Goal: Transaction & Acquisition: Purchase product/service

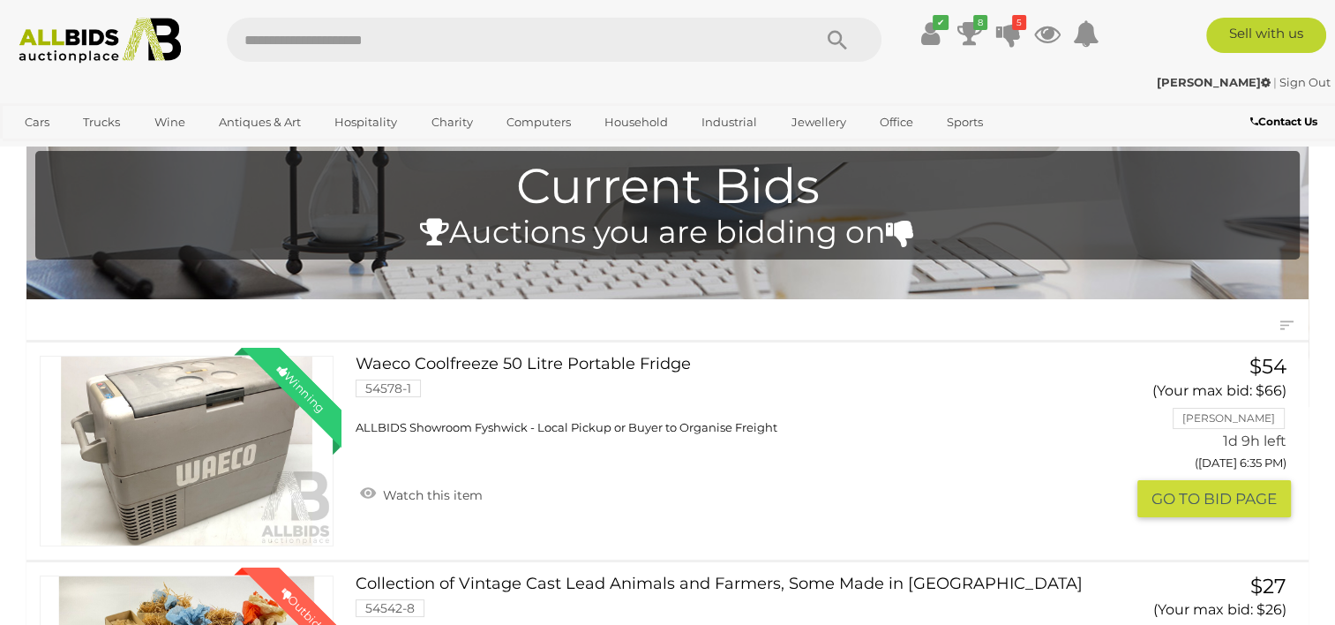
scroll to position [31, 0]
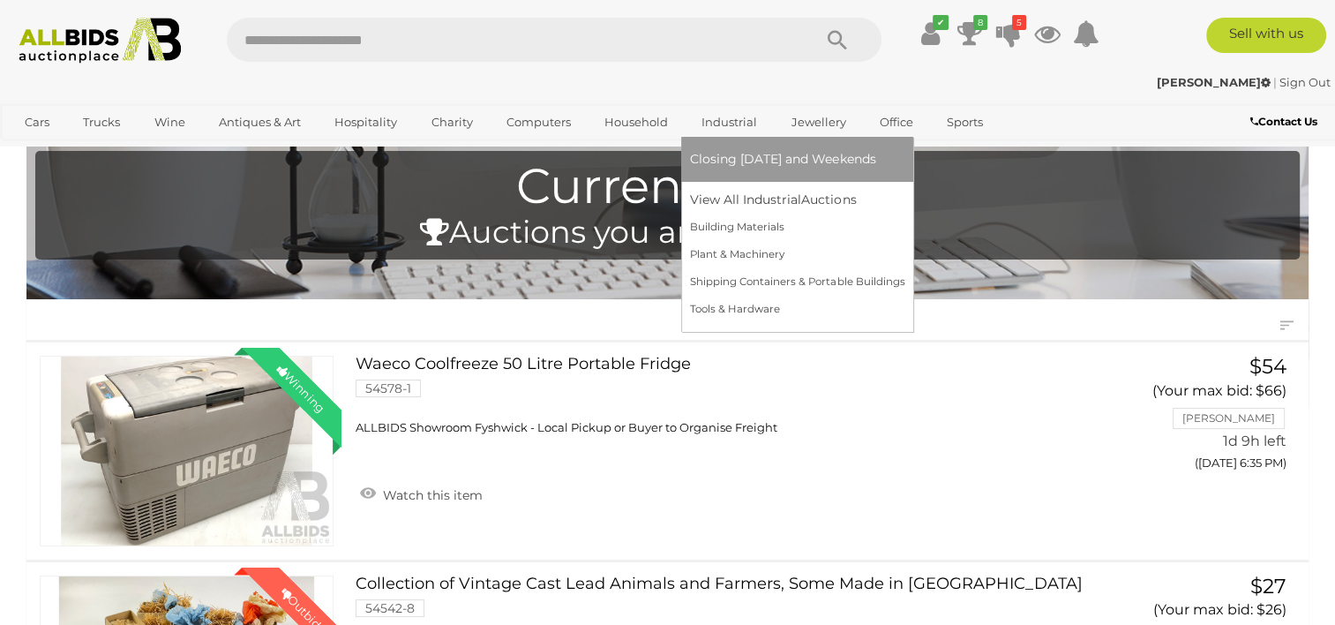
click at [724, 119] on link "Industrial" at bounding box center [729, 122] width 79 height 29
click at [743, 199] on link "View All Industrial Auctions" at bounding box center [797, 199] width 214 height 27
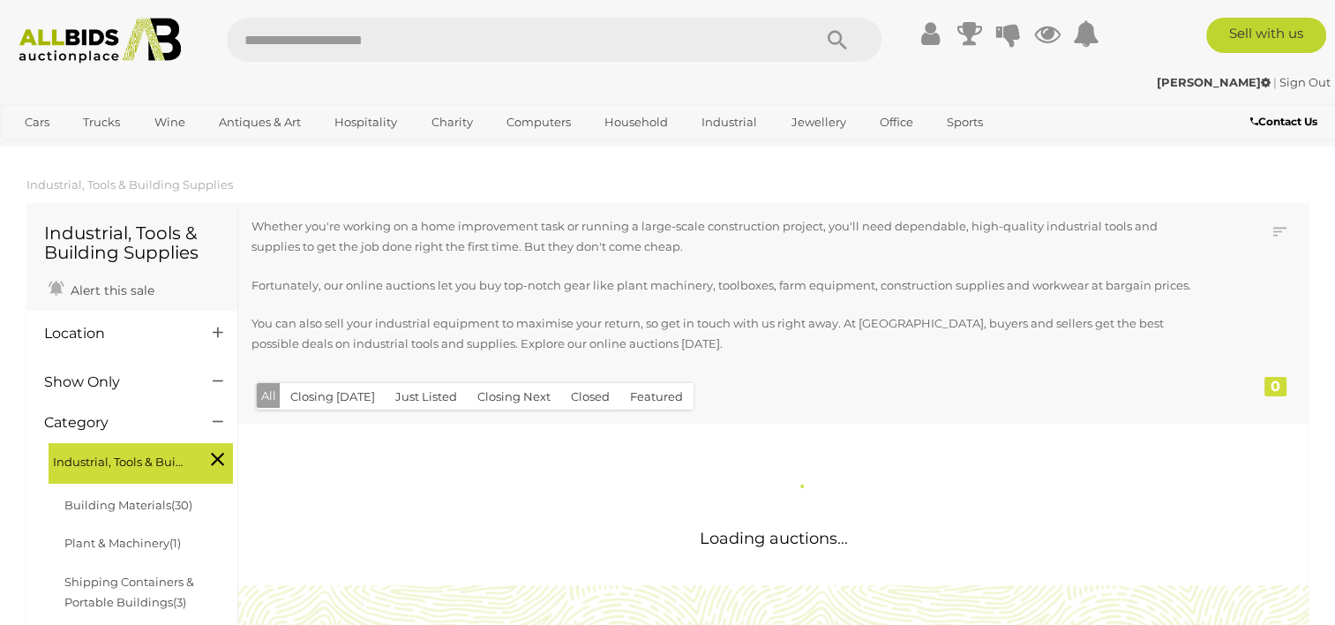
click at [434, 377] on div "Whether you're working on a home improvement task or running a large-scale cons…" at bounding box center [730, 296] width 957 height 161
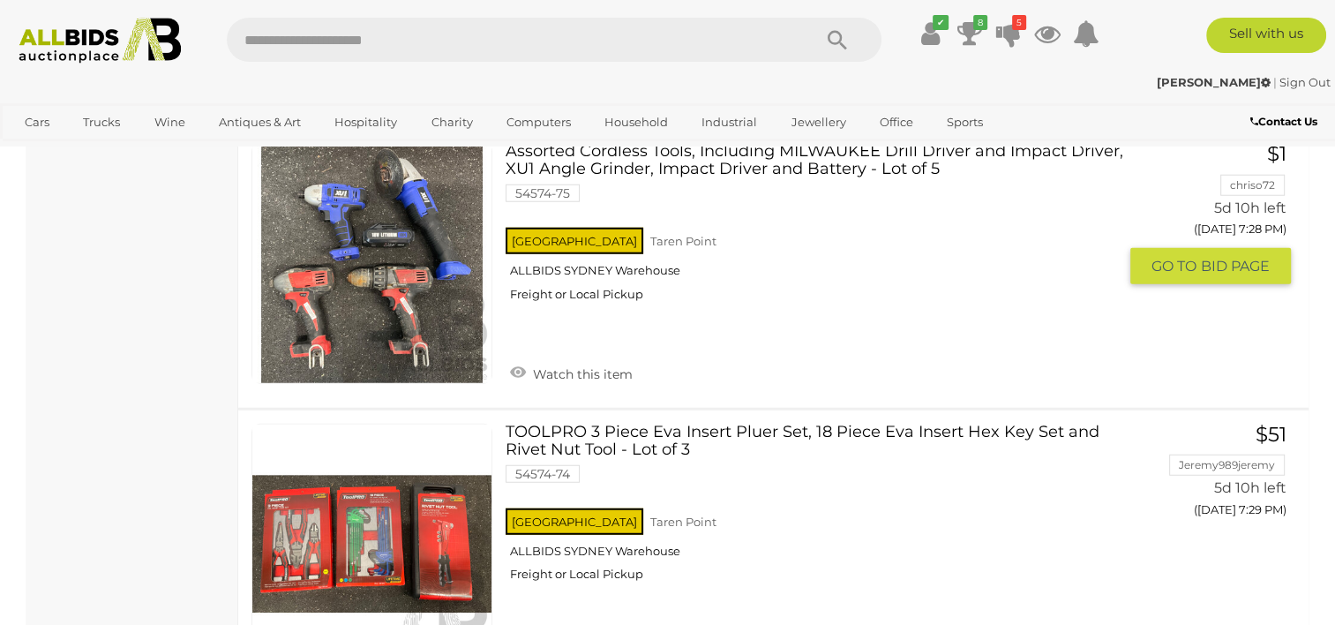
scroll to position [11180, 0]
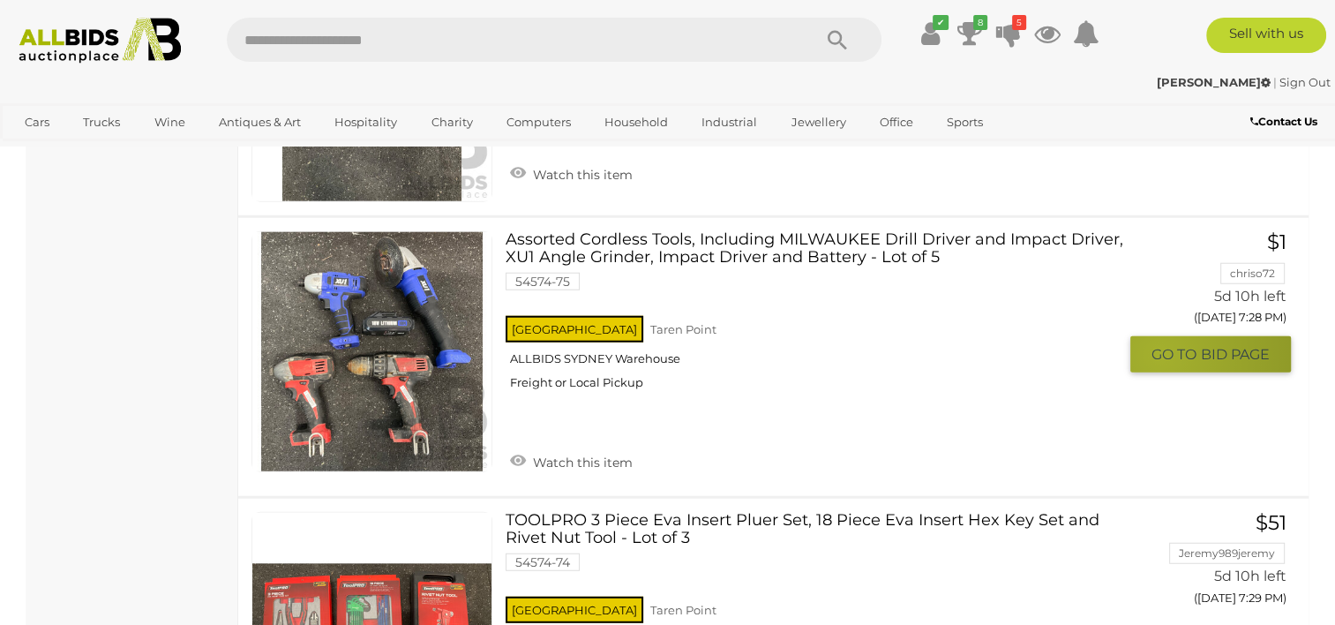
click at [1160, 345] on span "GO TO" at bounding box center [1176, 354] width 49 height 19
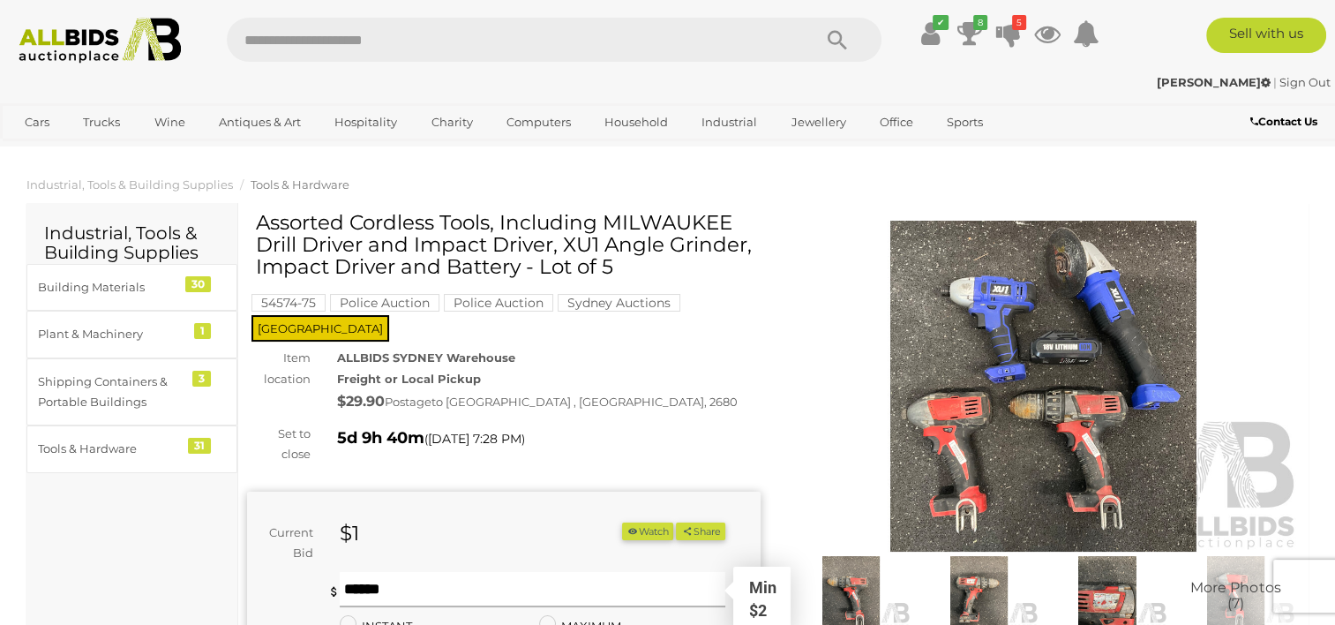
click at [430, 572] on input "text" at bounding box center [532, 589] width 385 height 35
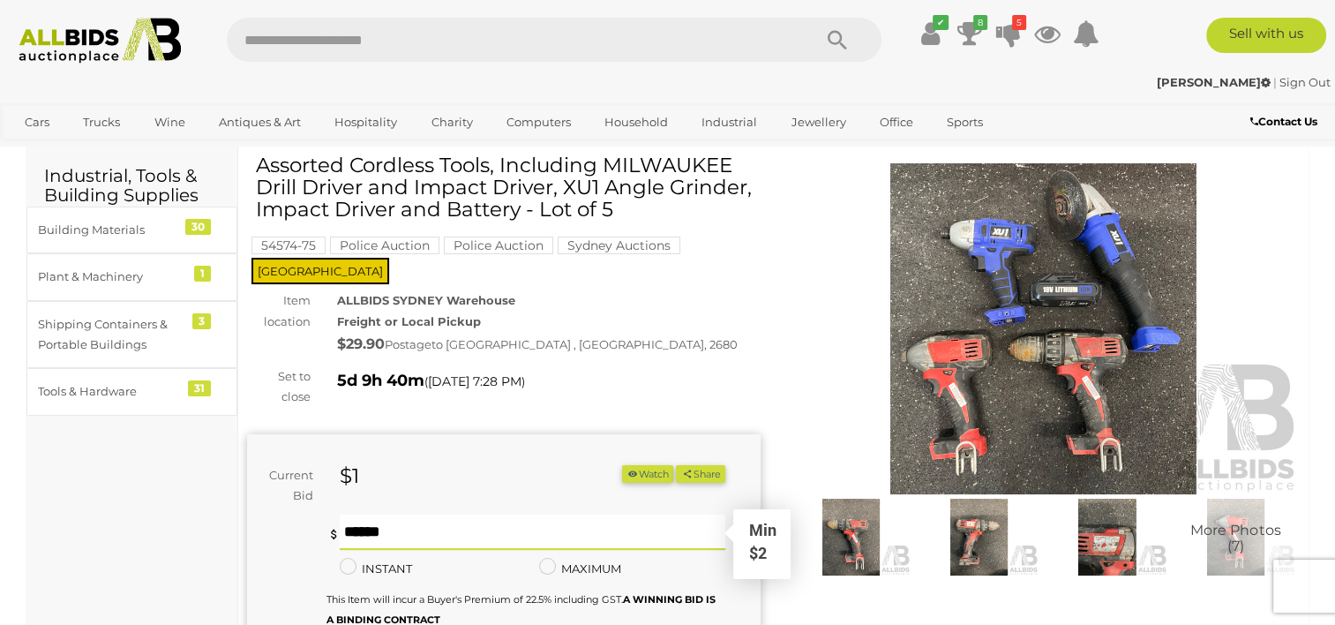
scroll to position [88, 0]
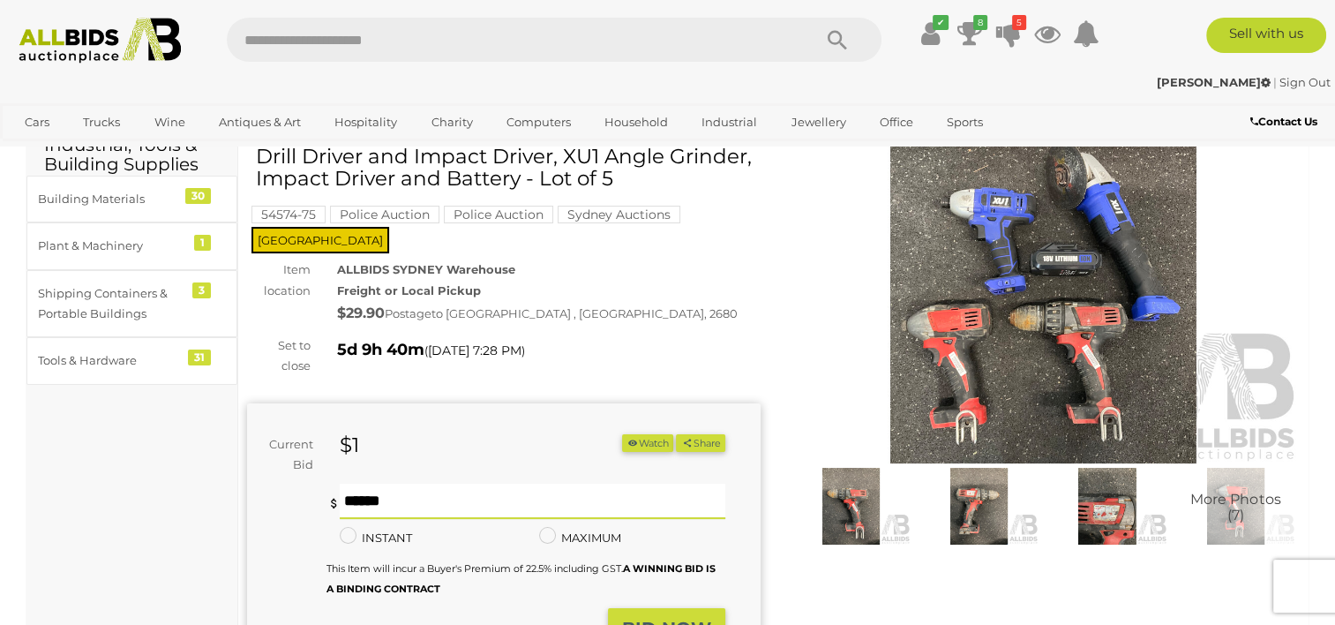
type input "**"
click at [643, 608] on button "BID NOW" at bounding box center [666, 628] width 117 height 41
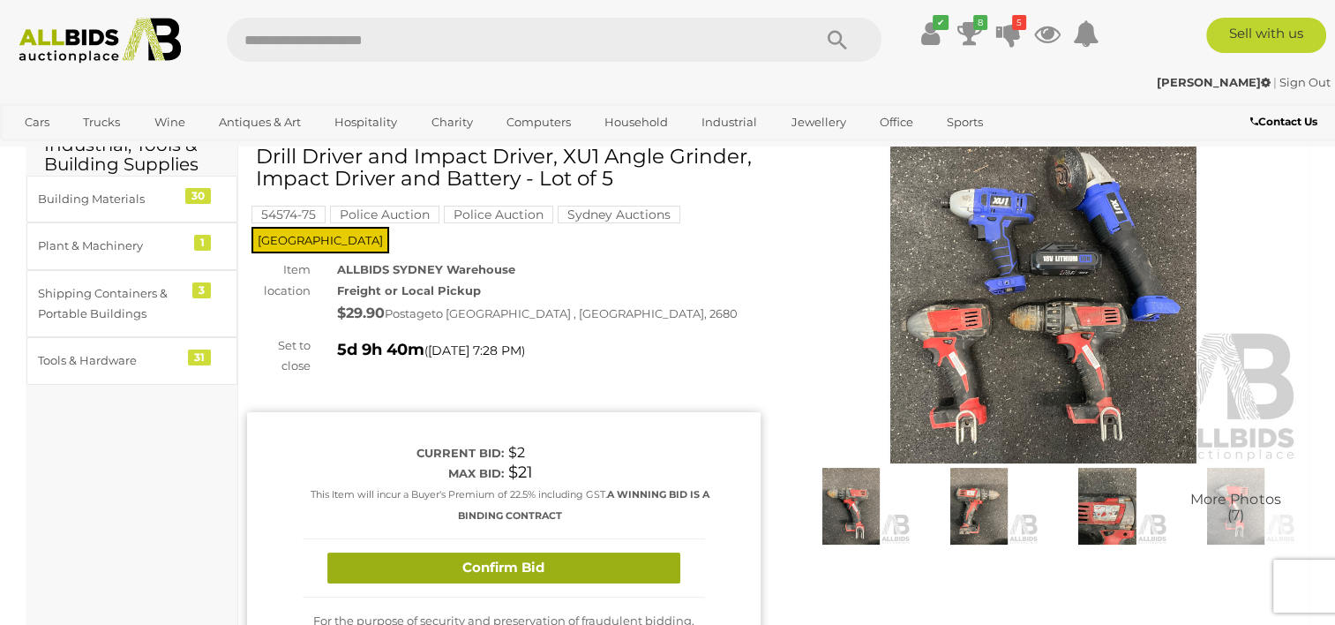
click at [608, 552] on button "Confirm Bid" at bounding box center [503, 567] width 353 height 31
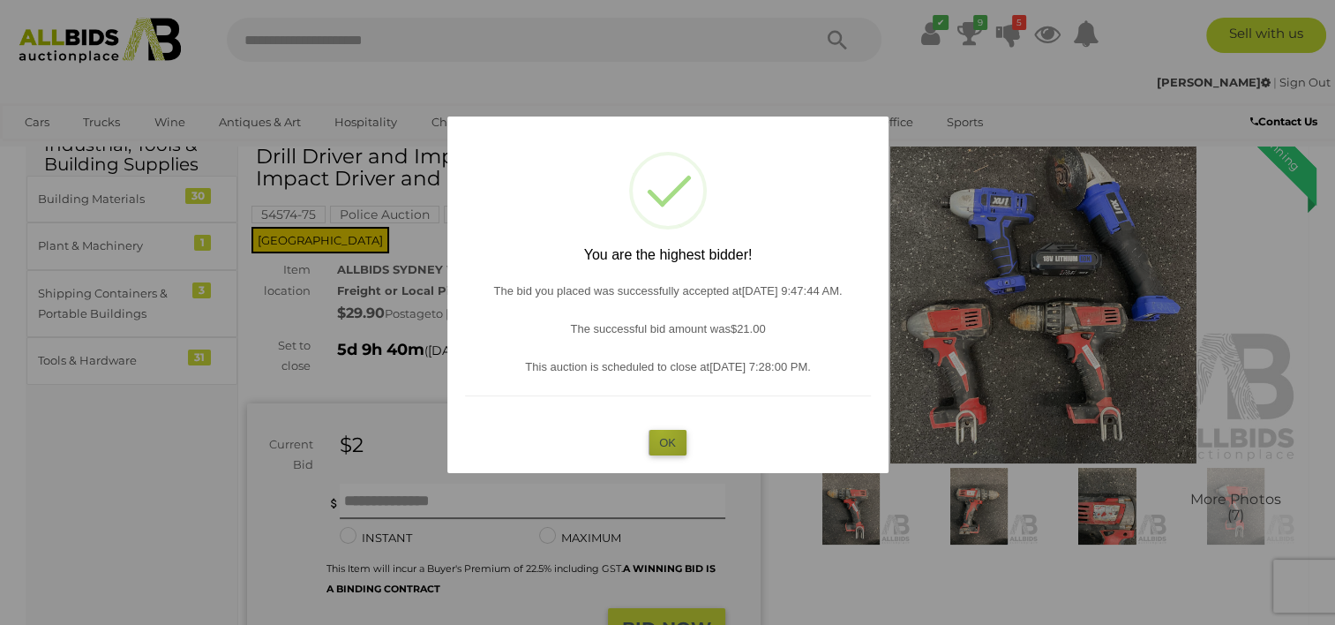
click at [661, 431] on button "OK" at bounding box center [668, 443] width 38 height 26
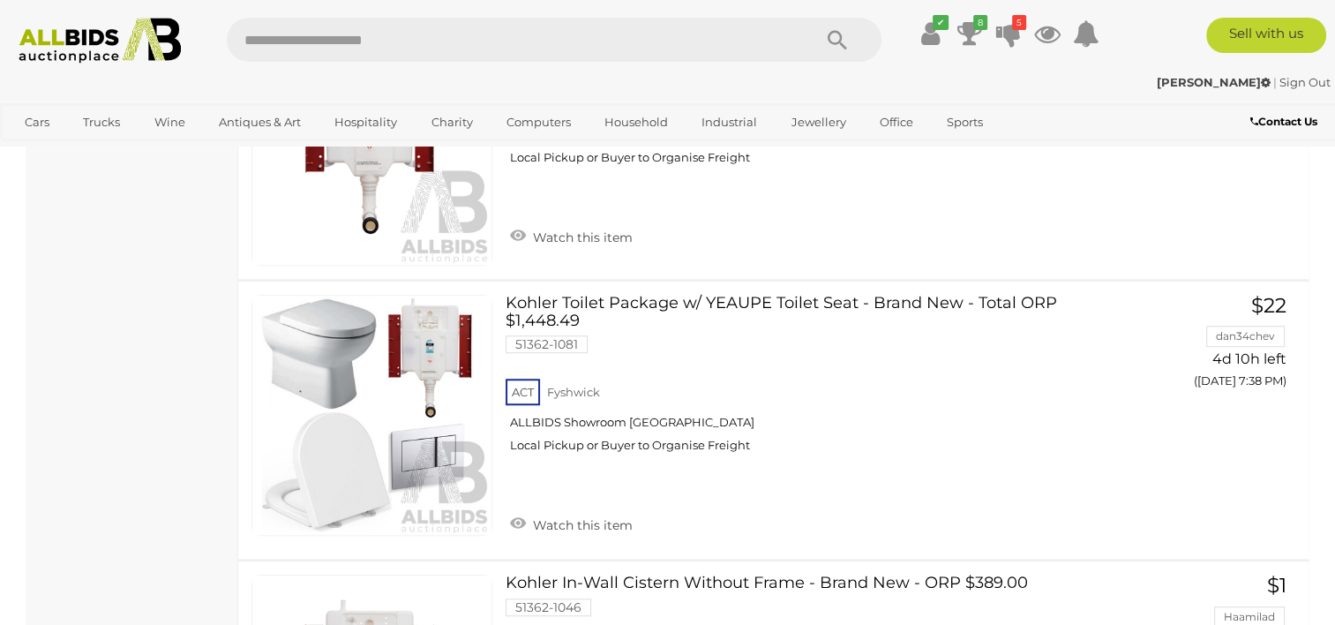
scroll to position [11275, 0]
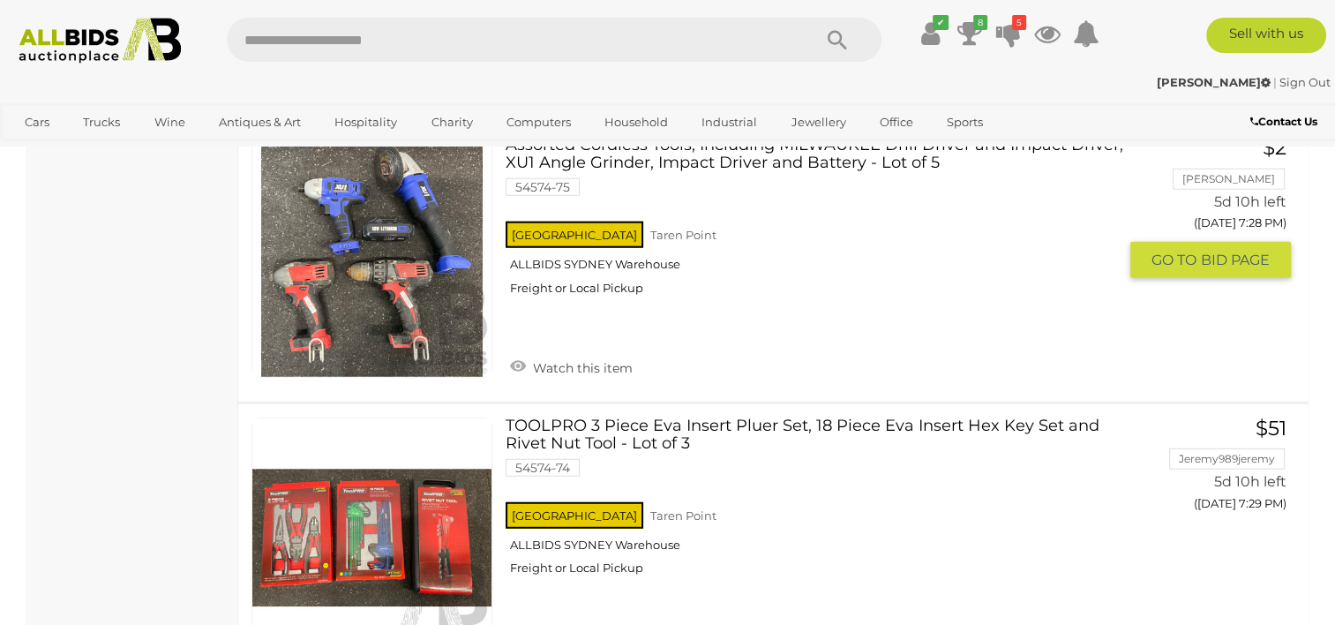
click at [432, 254] on link at bounding box center [372, 257] width 241 height 241
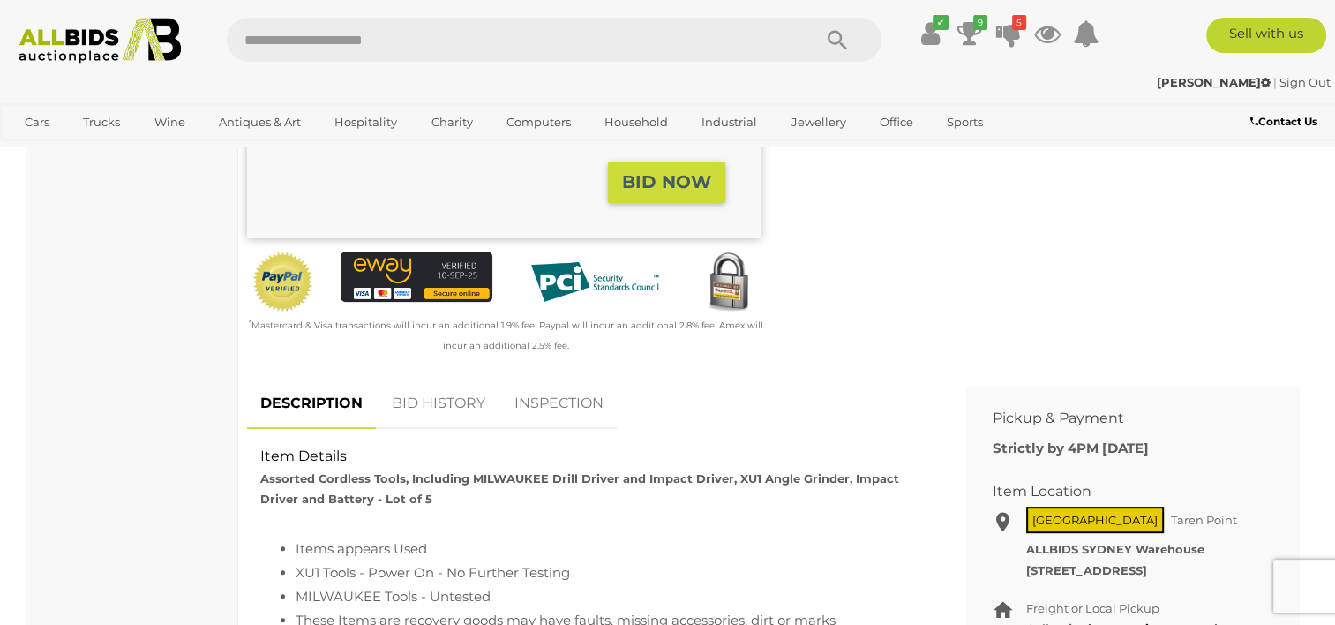
scroll to position [618, 0]
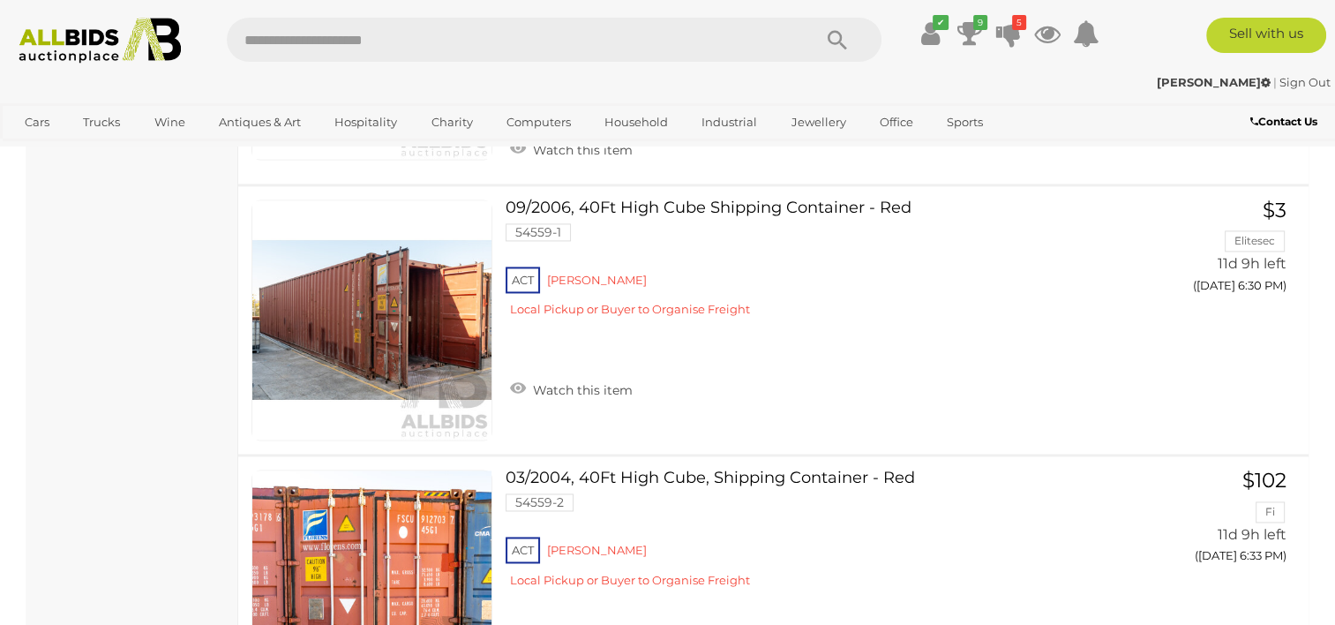
scroll to position [15952, 0]
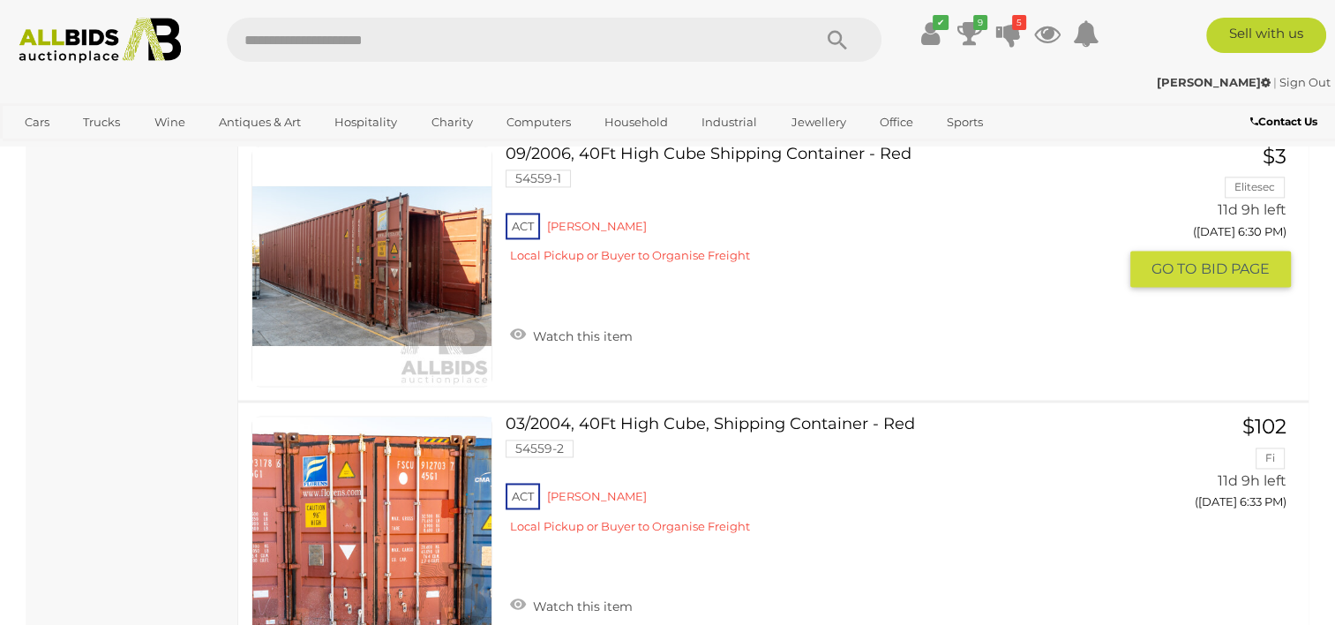
click at [577, 209] on div "ACT Mitchell Local Pickup or Buyer to Organise Freight" at bounding box center [812, 243] width 612 height 68
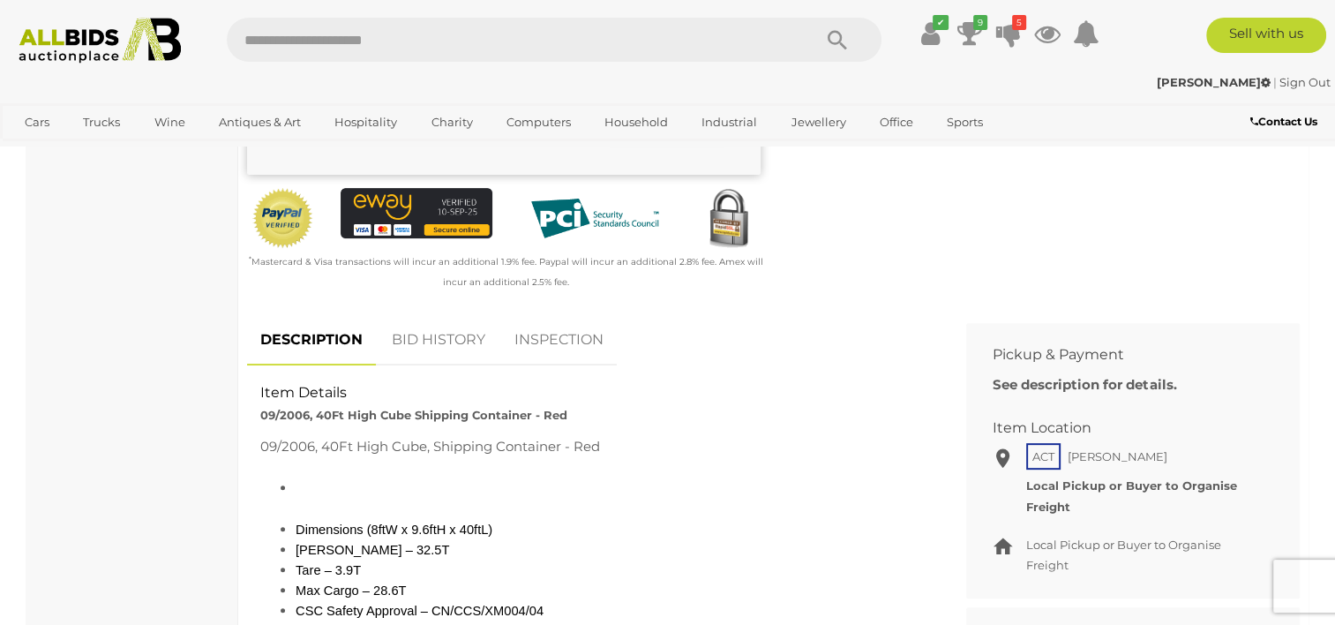
scroll to position [618, 0]
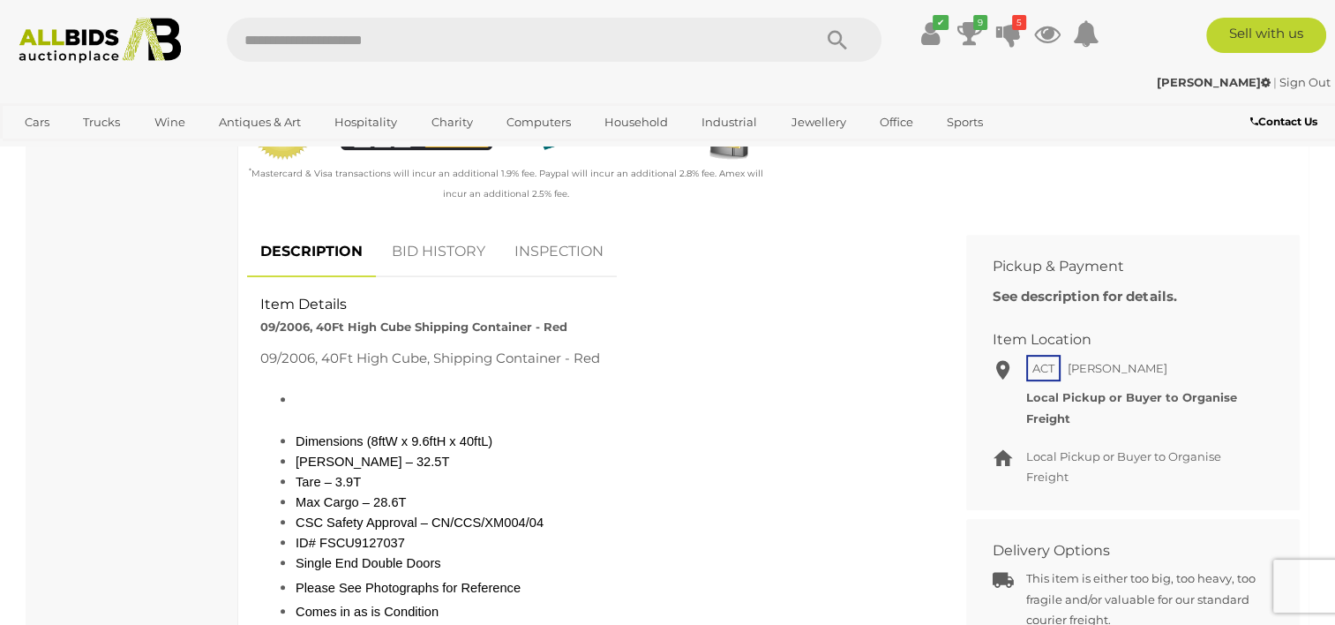
click at [1006, 368] on icon at bounding box center [1002, 369] width 13 height 23
click at [1041, 365] on span "ACT" at bounding box center [1043, 368] width 34 height 26
click at [1109, 370] on span "[PERSON_NAME]" at bounding box center [1117, 368] width 109 height 23
click at [1059, 339] on h2 "Item Location" at bounding box center [1120, 340] width 254 height 16
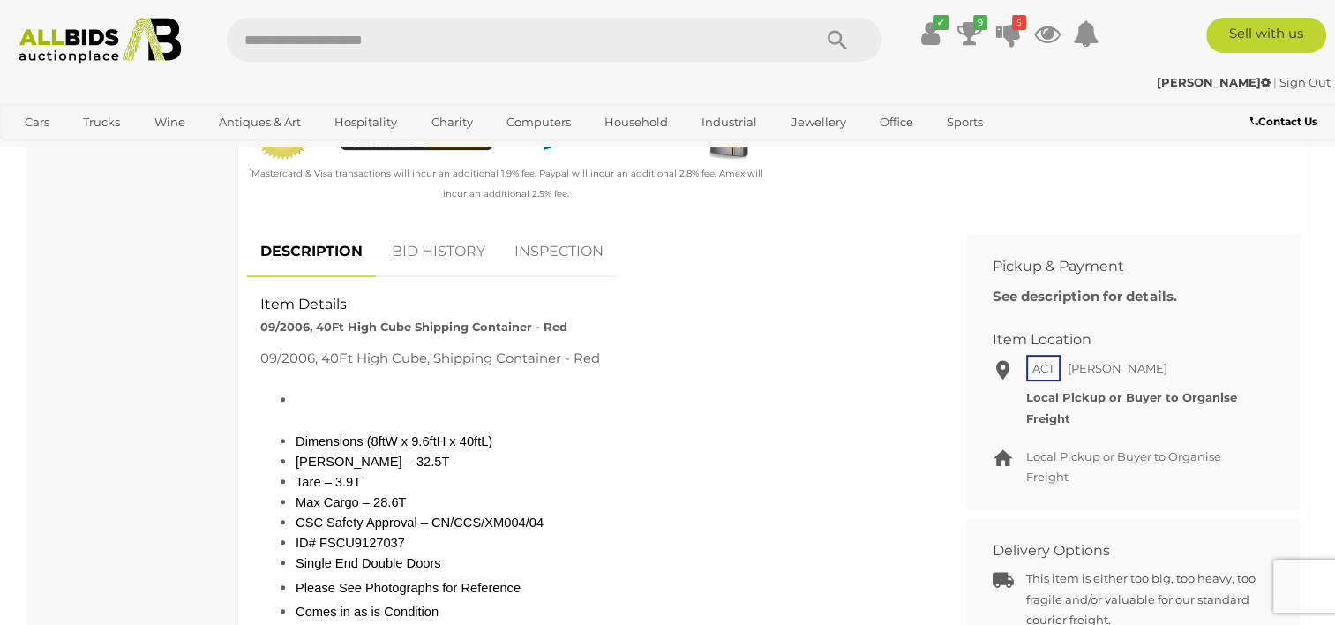
drag, startPoint x: 1059, startPoint y: 339, endPoint x: 1004, endPoint y: 364, distance: 60.0
click at [1004, 364] on icon at bounding box center [1002, 369] width 13 height 23
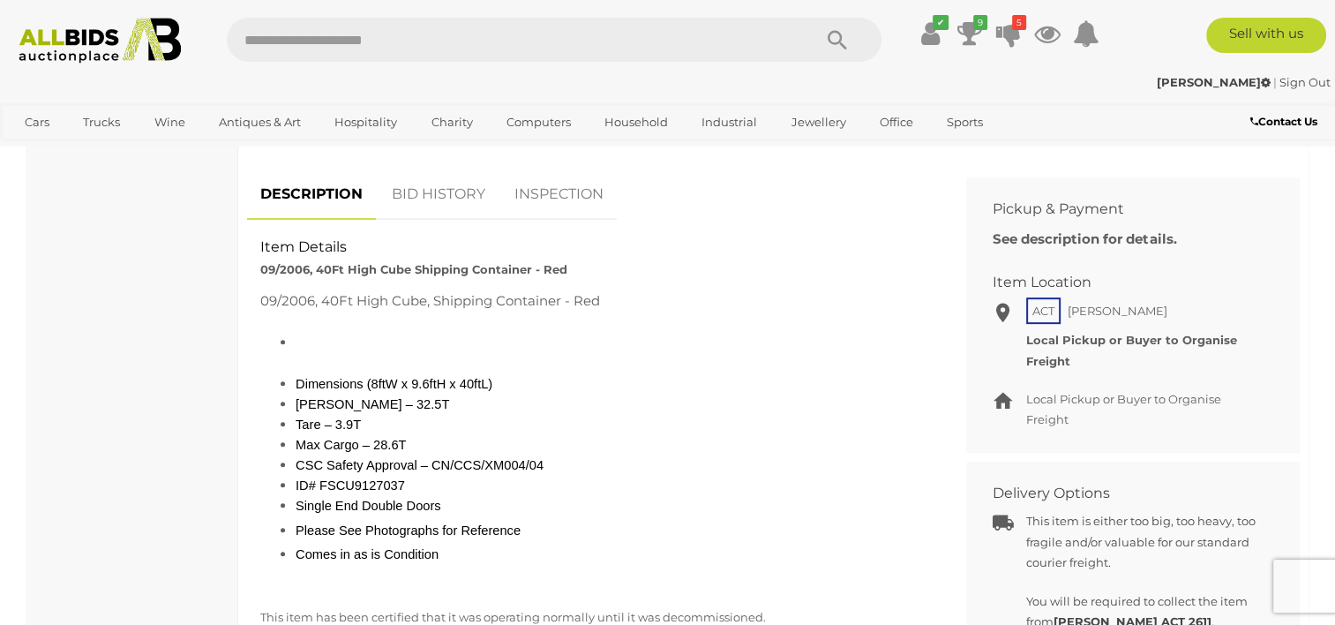
scroll to position [706, 0]
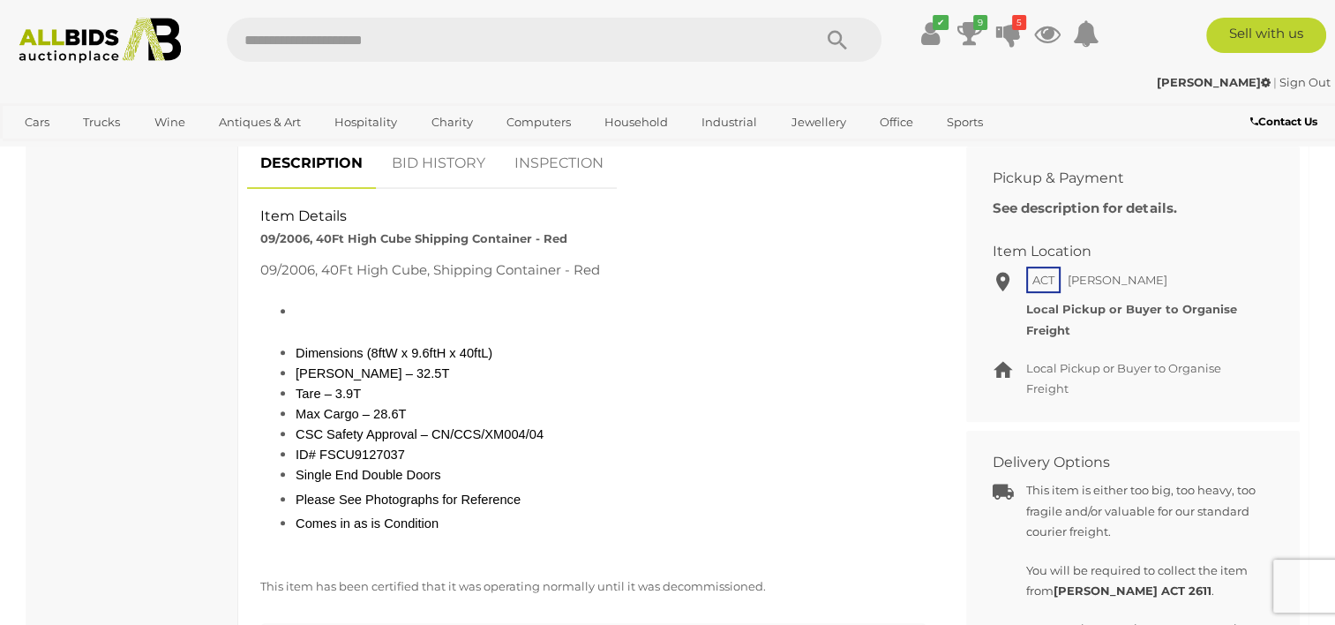
click at [1099, 280] on span "[PERSON_NAME]" at bounding box center [1117, 279] width 109 height 23
click at [1105, 328] on div "Local Pickup or Buyer to Organise Freight [PERSON_NAME] ACT [STREET_ADDRESS][PE…" at bounding box center [1143, 319] width 234 height 41
click at [1083, 314] on strong "Local Pickup or Buyer to Organise Freight" at bounding box center [1131, 319] width 211 height 34
drag, startPoint x: 1081, startPoint y: 312, endPoint x: 1173, endPoint y: 307, distance: 91.9
click at [1173, 307] on strong "Local Pickup or Buyer to Organise Freight" at bounding box center [1131, 319] width 211 height 34
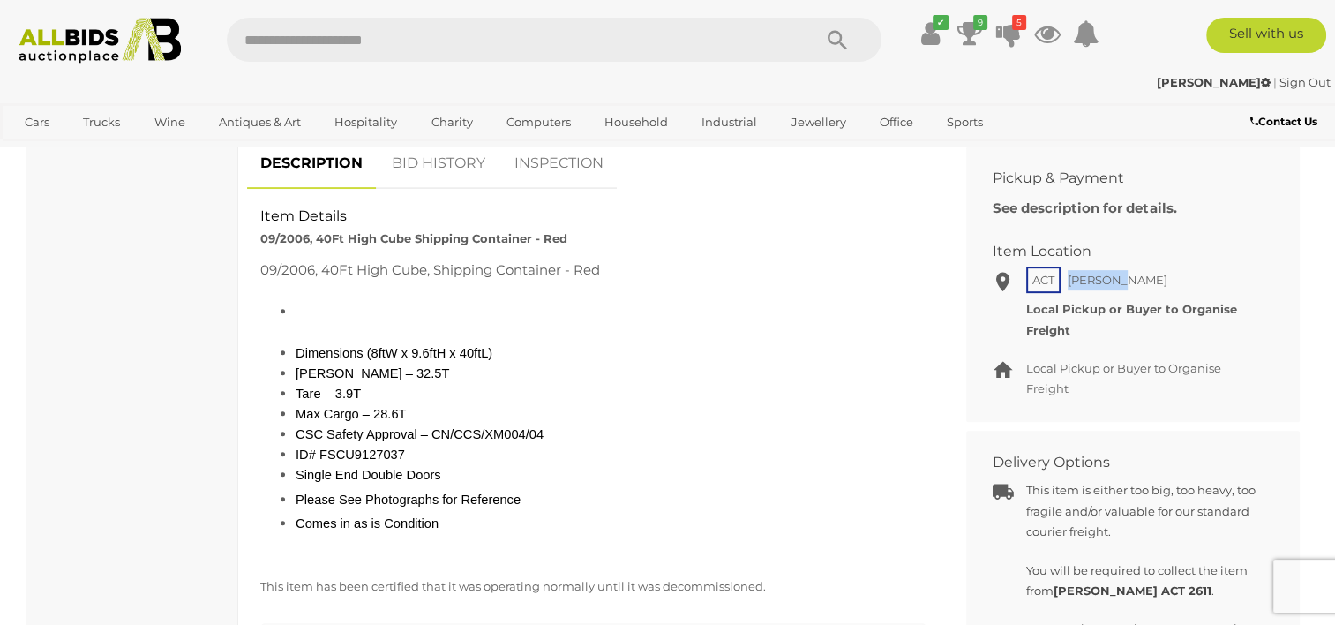
drag, startPoint x: 1124, startPoint y: 275, endPoint x: 1067, endPoint y: 280, distance: 57.5
click at [1067, 280] on div "ACT [PERSON_NAME]" at bounding box center [1143, 284] width 234 height 29
copy span "[PERSON_NAME]"
